Goal: Navigation & Orientation: Find specific page/section

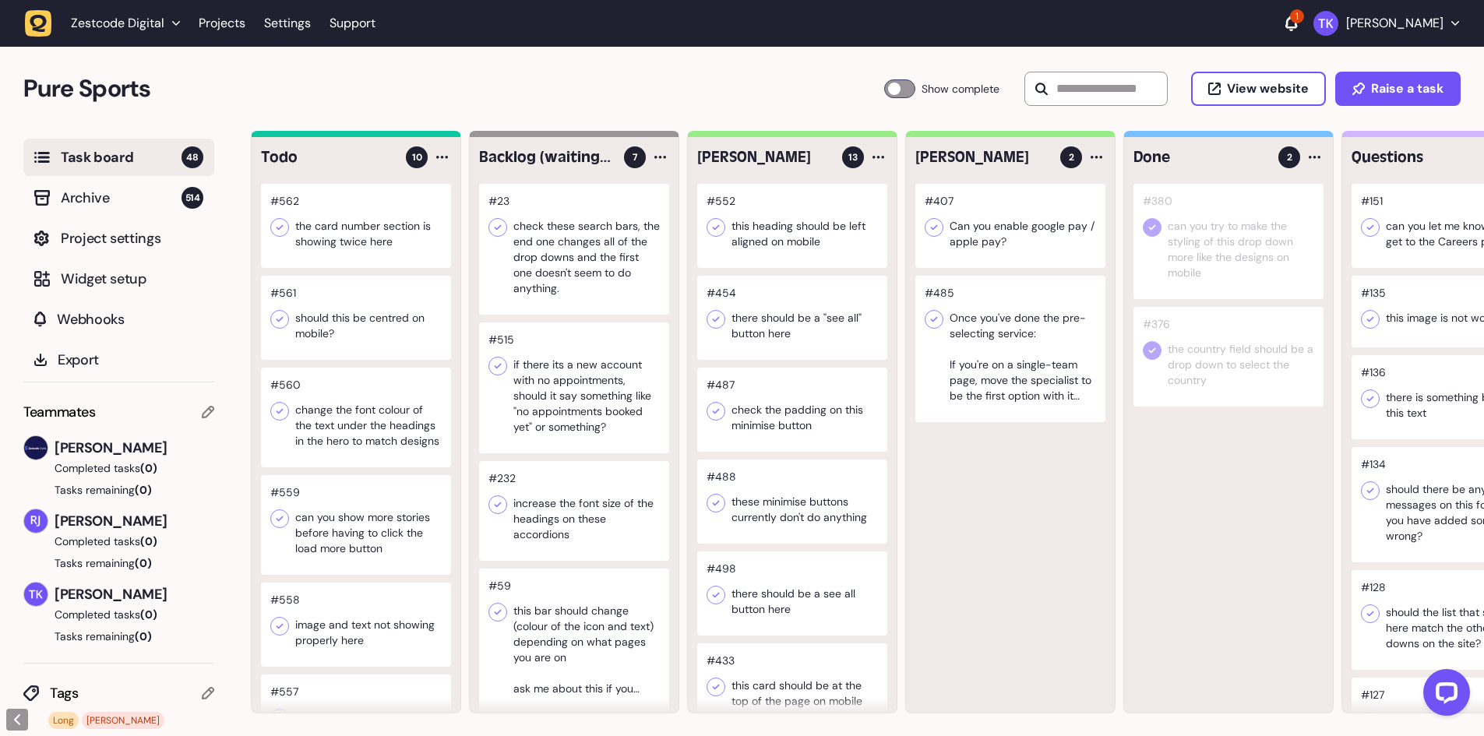
click at [178, 17] on div "Zestcode Digital" at bounding box center [125, 24] width 109 height 16
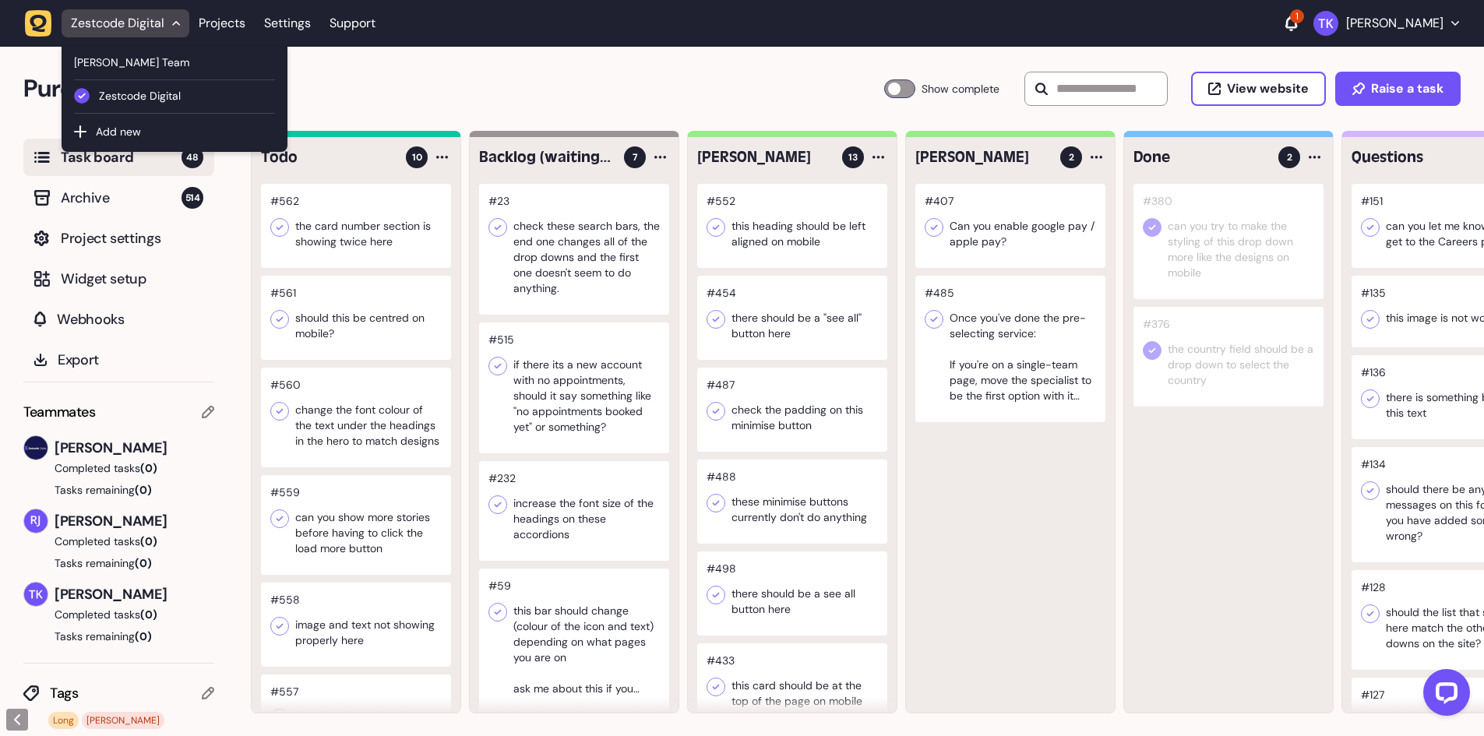
click at [40, 34] on icon "button" at bounding box center [38, 23] width 27 height 27
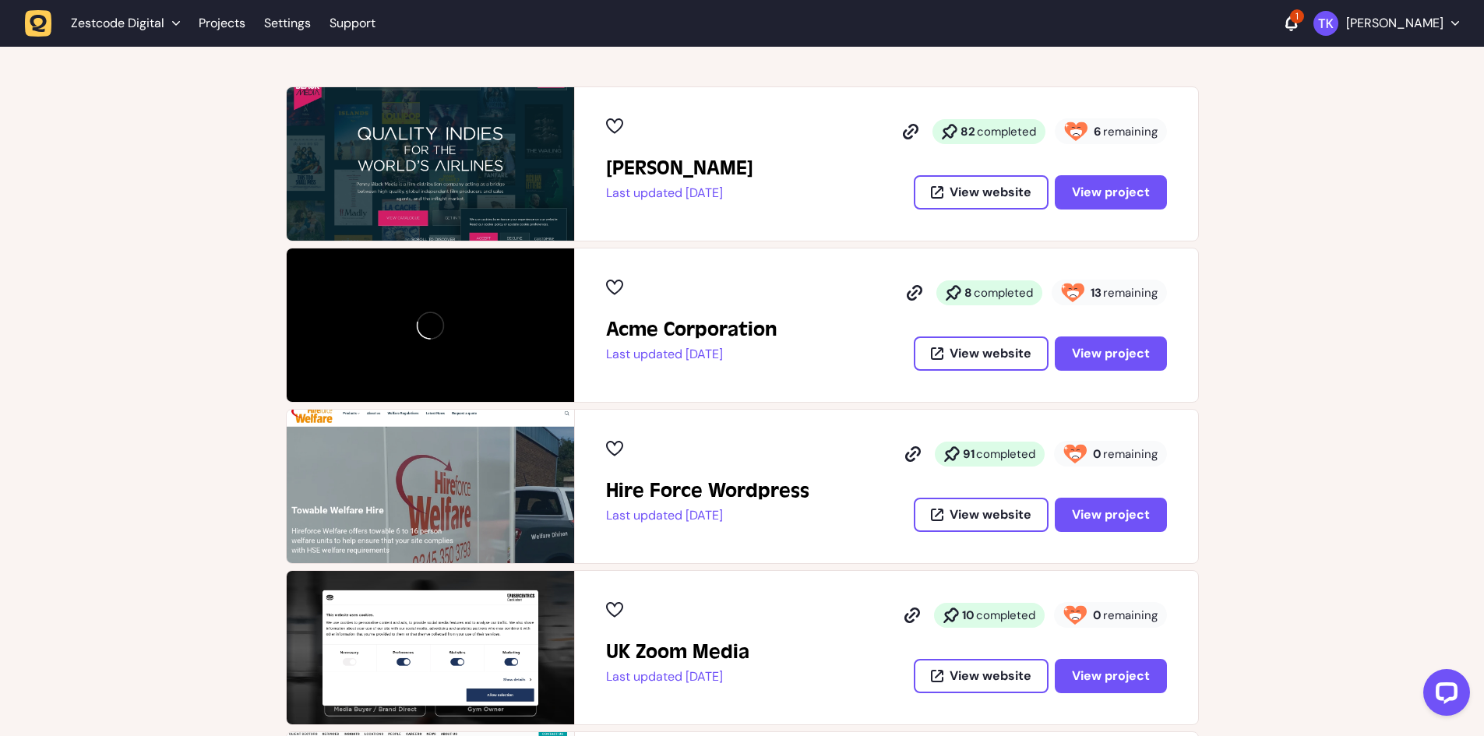
scroll to position [234, 0]
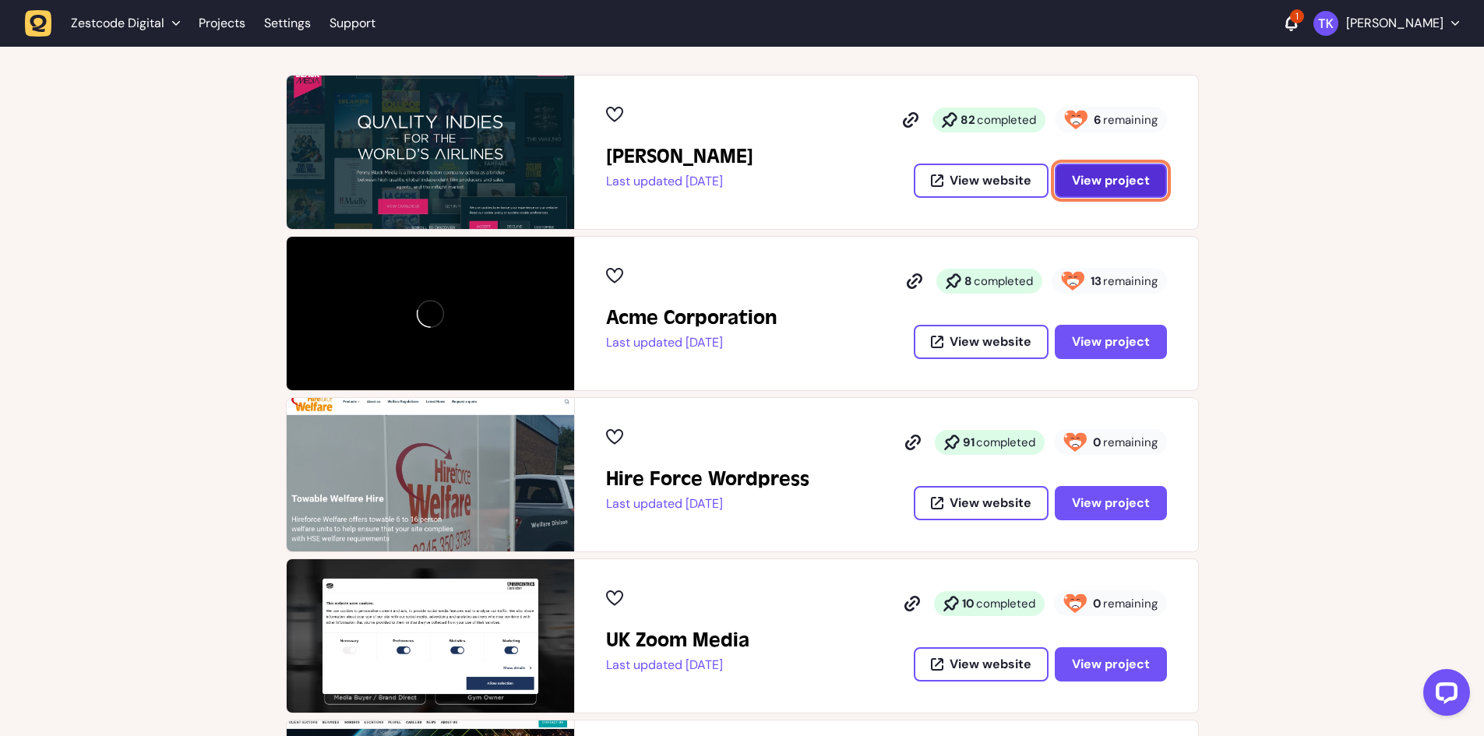
click at [1125, 179] on span "View project" at bounding box center [1111, 180] width 78 height 16
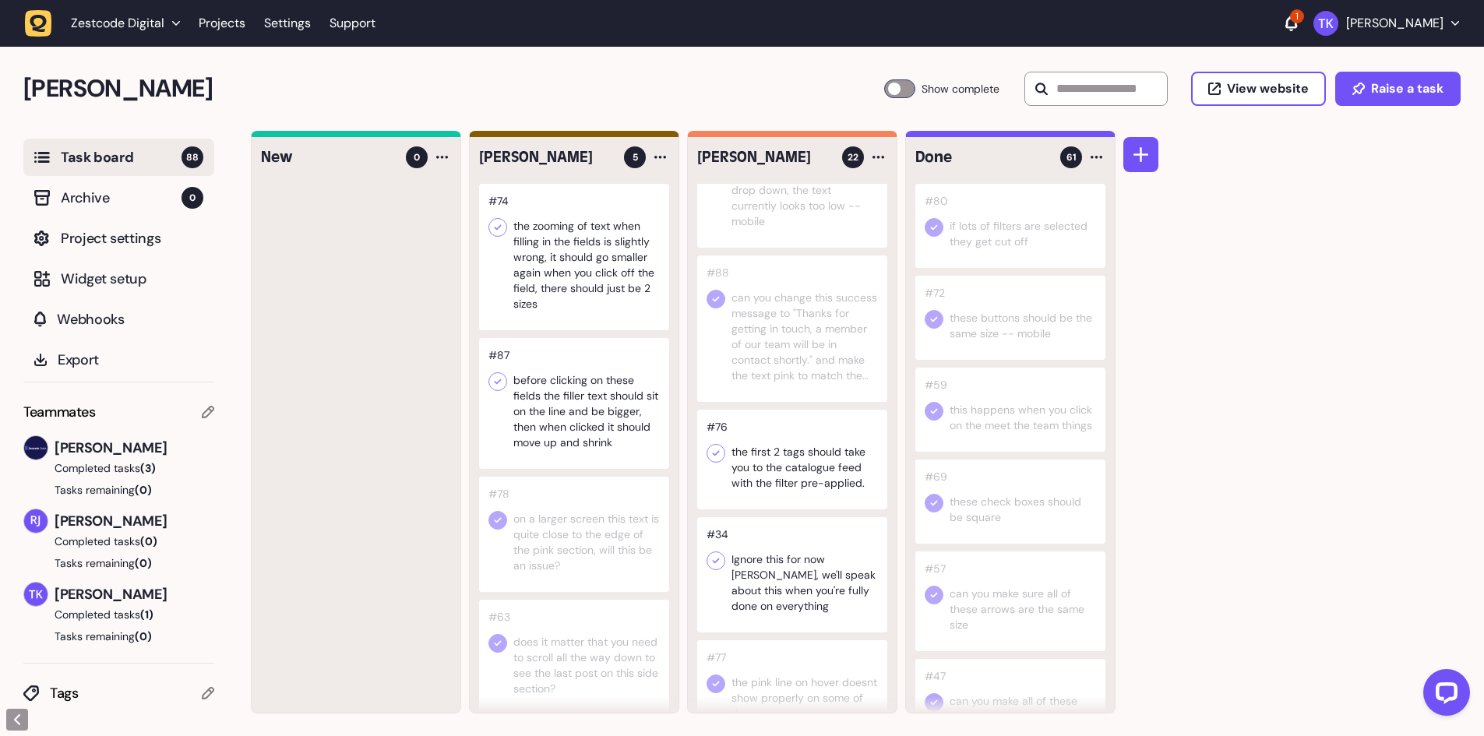
scroll to position [1884, 0]
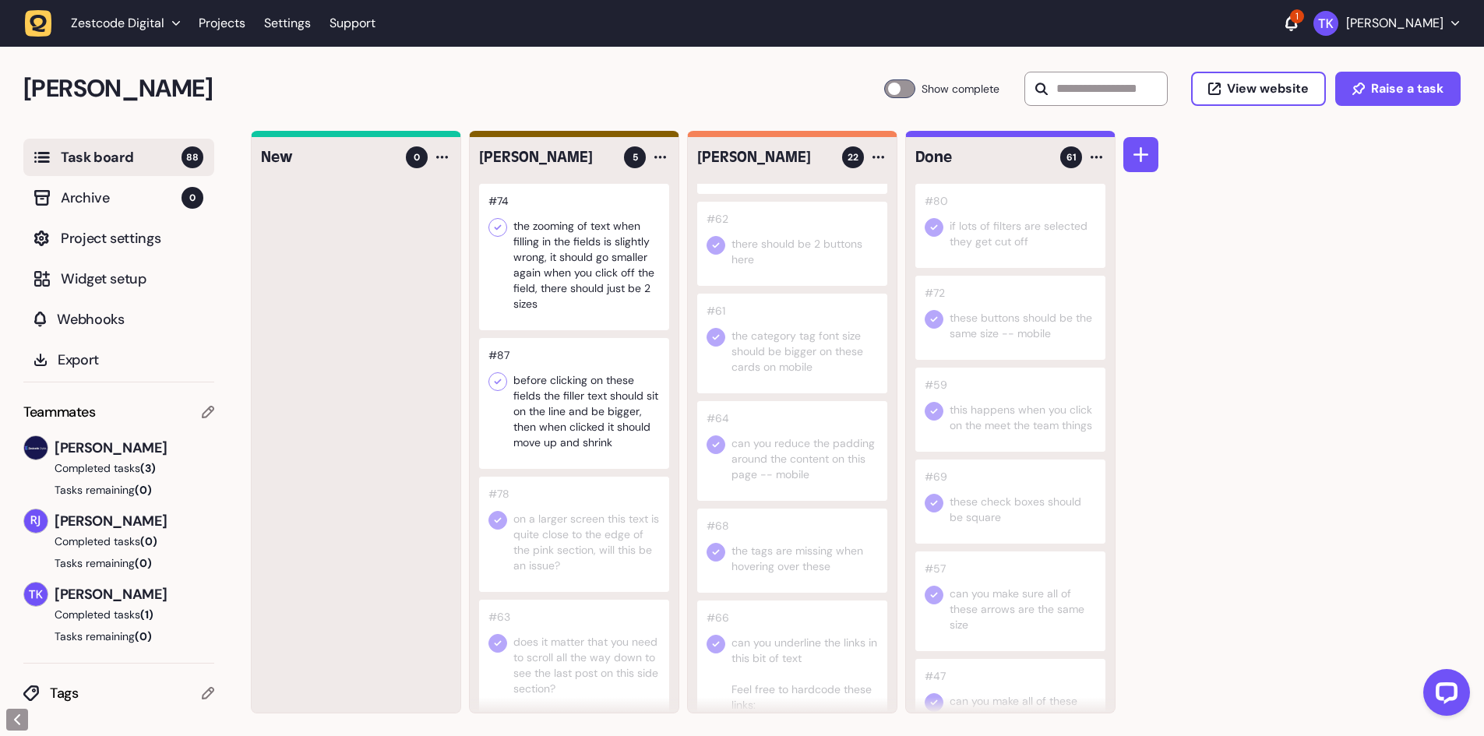
scroll to position [248, 0]
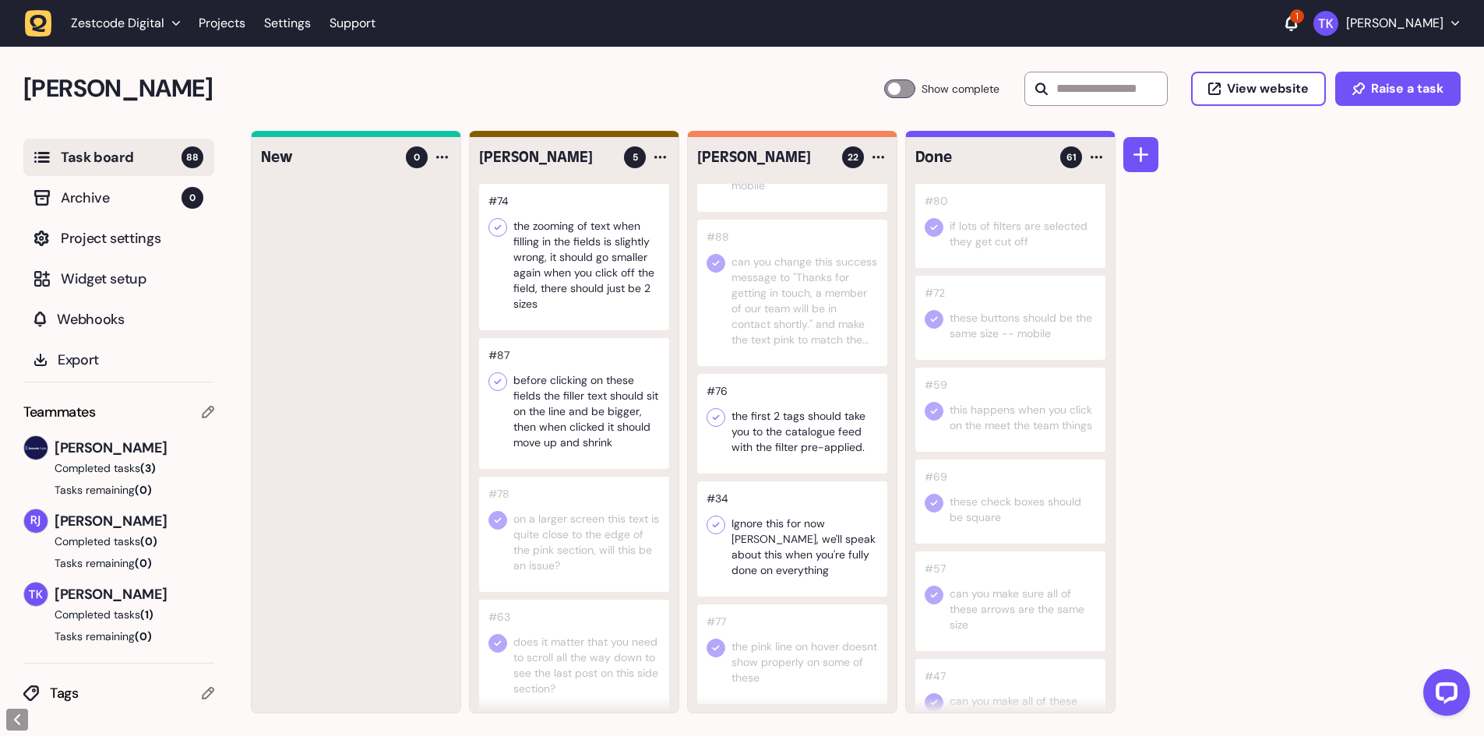
scroll to position [1884, 0]
click at [577, 294] on div at bounding box center [574, 257] width 190 height 146
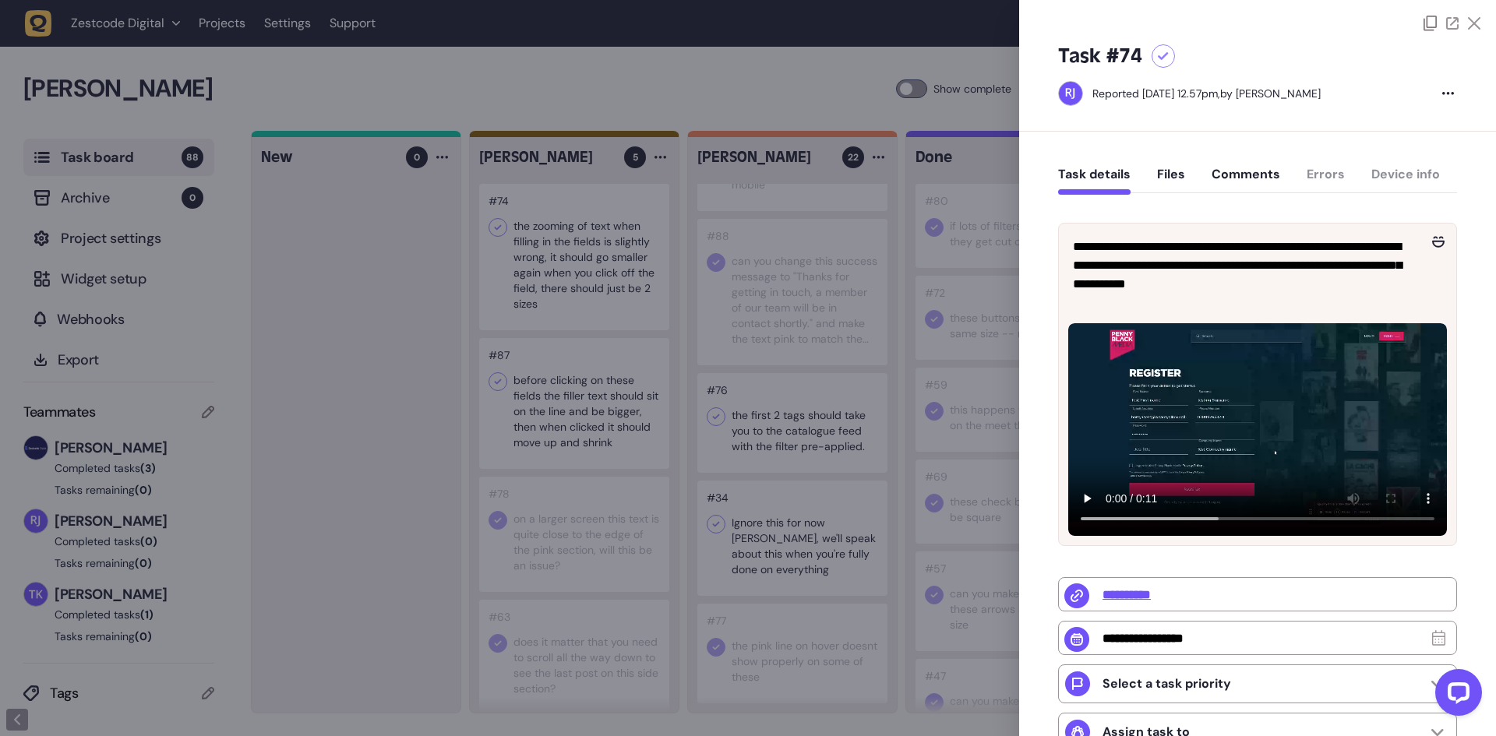
click at [380, 339] on div at bounding box center [748, 368] width 1496 height 736
